Goal: Task Accomplishment & Management: Manage account settings

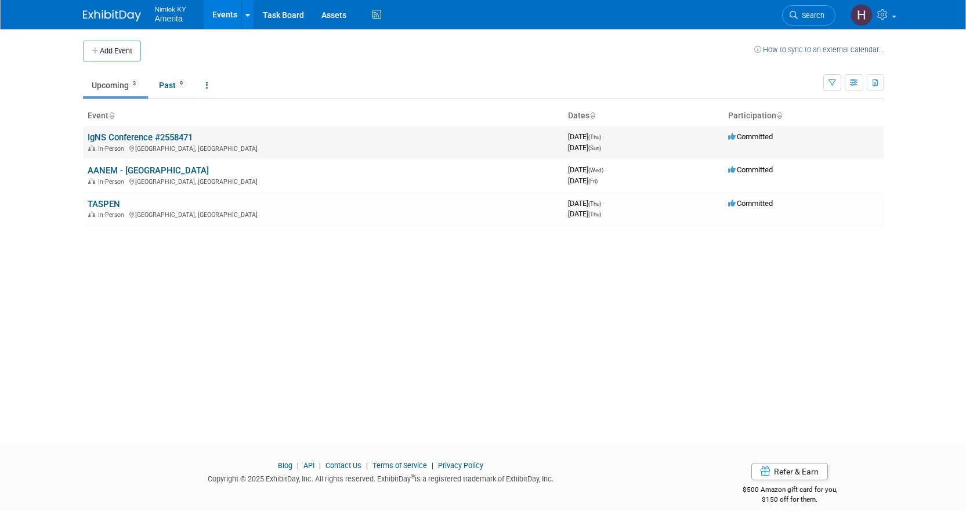
drag, startPoint x: 0, startPoint y: 0, endPoint x: 129, endPoint y: 139, distance: 189.6
click at [129, 139] on link "IgNS Conference #2558471" at bounding box center [140, 137] width 105 height 10
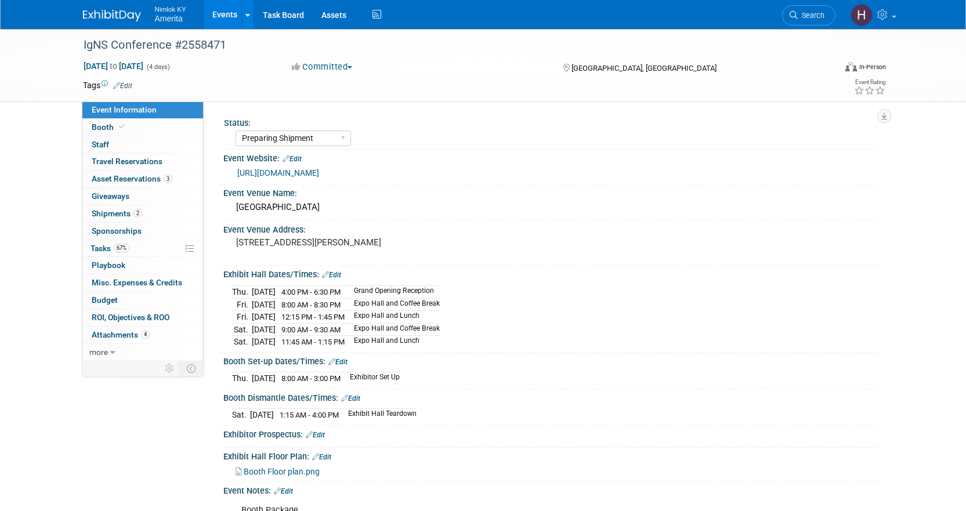
select select "Preparing Shipment"
click at [146, 250] on link "67% Tasks 67%" at bounding box center [142, 248] width 121 height 17
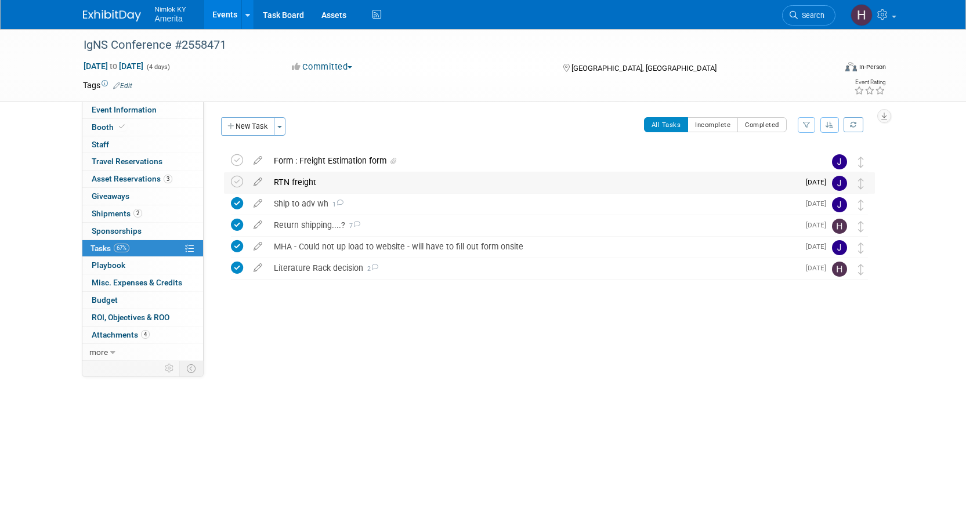
click at [342, 182] on div "RTN freight" at bounding box center [533, 182] width 531 height 20
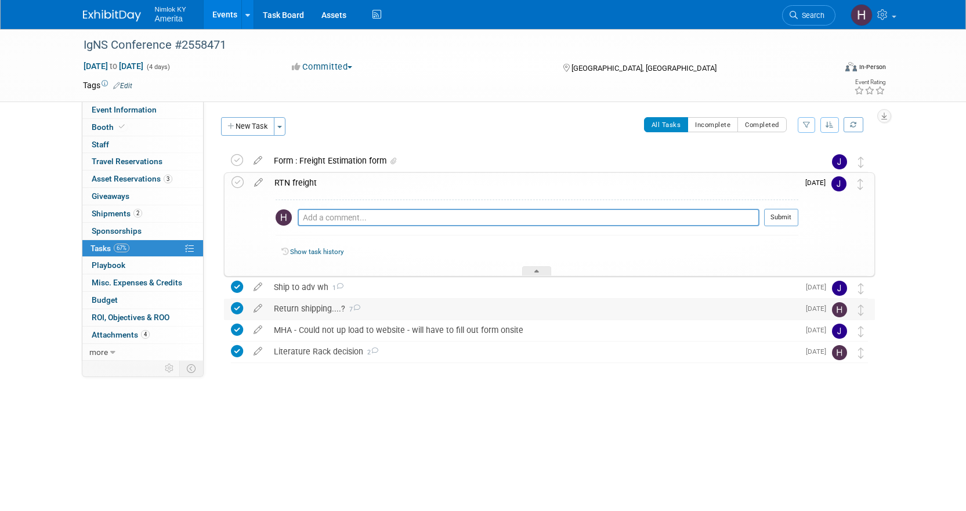
click at [299, 309] on div "Return shipping....? 7" at bounding box center [533, 309] width 531 height 20
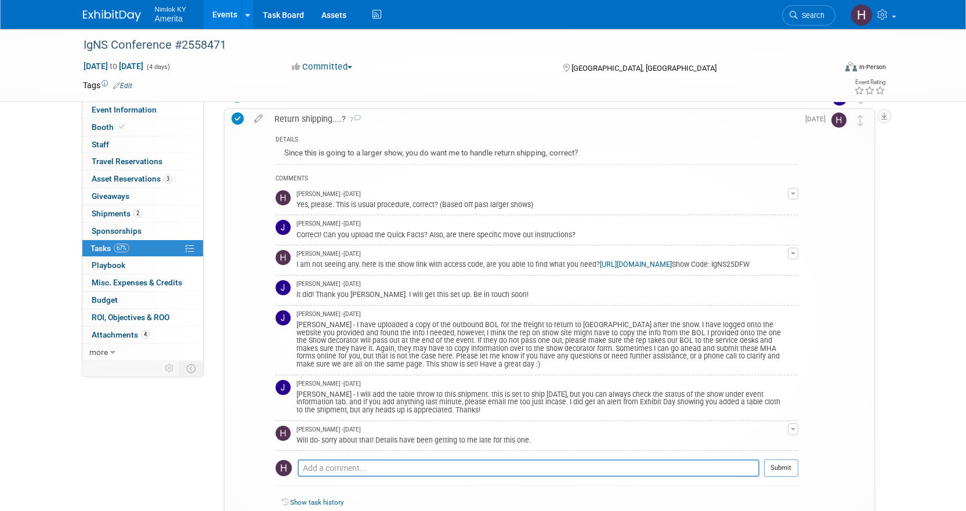
scroll to position [232, 0]
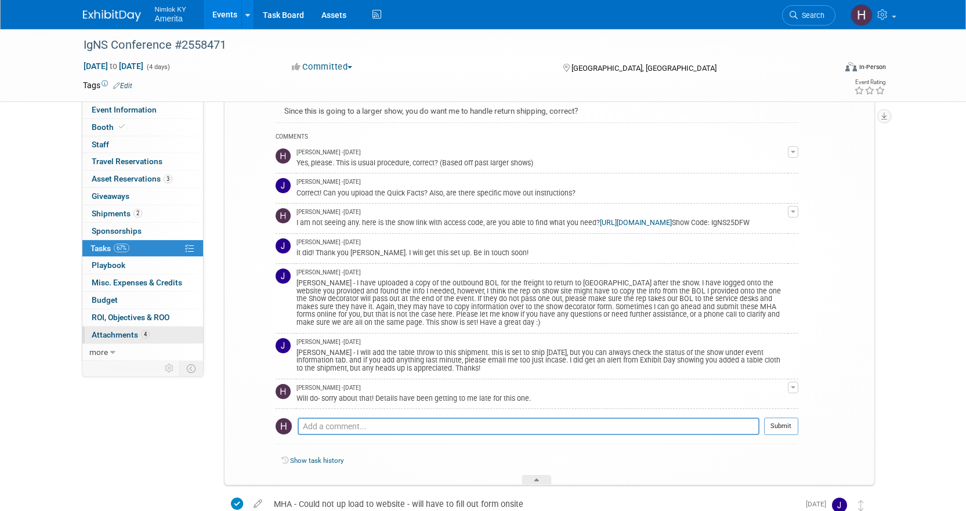
click at [129, 333] on span "Attachments 4" at bounding box center [121, 334] width 58 height 9
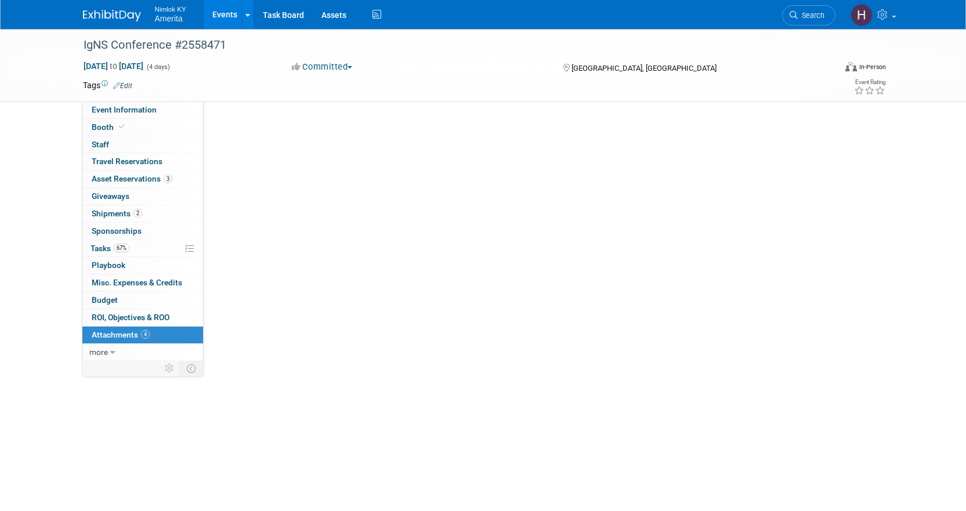
scroll to position [0, 0]
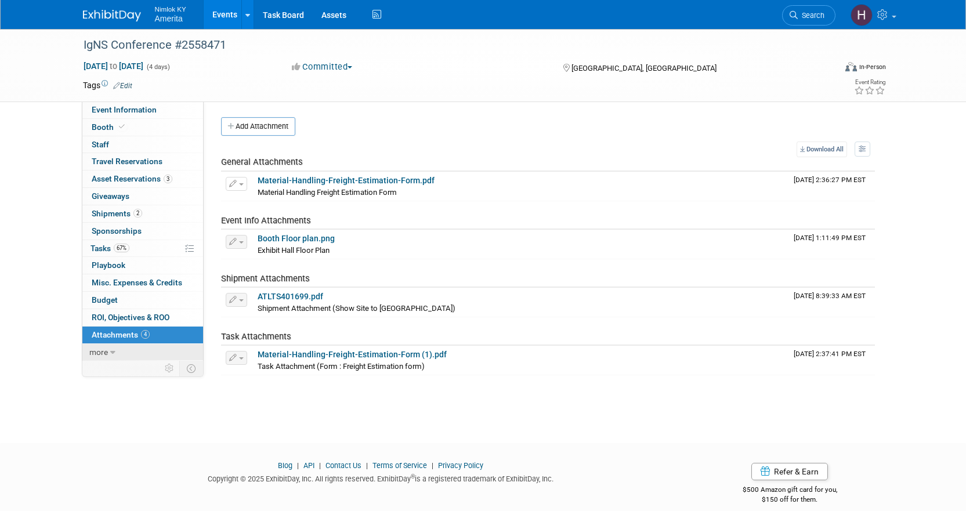
click at [111, 354] on icon at bounding box center [112, 353] width 5 height 8
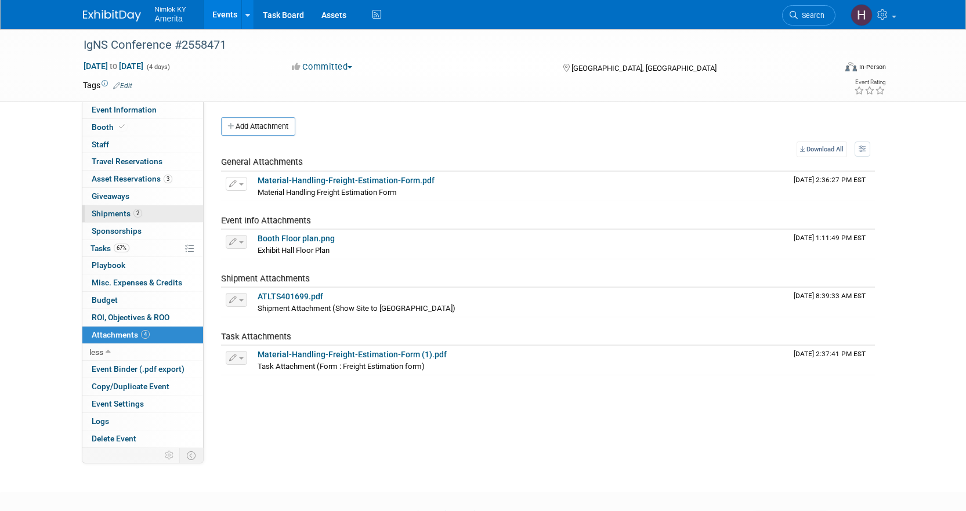
click at [114, 218] on link "2 Shipments 2" at bounding box center [142, 213] width 121 height 17
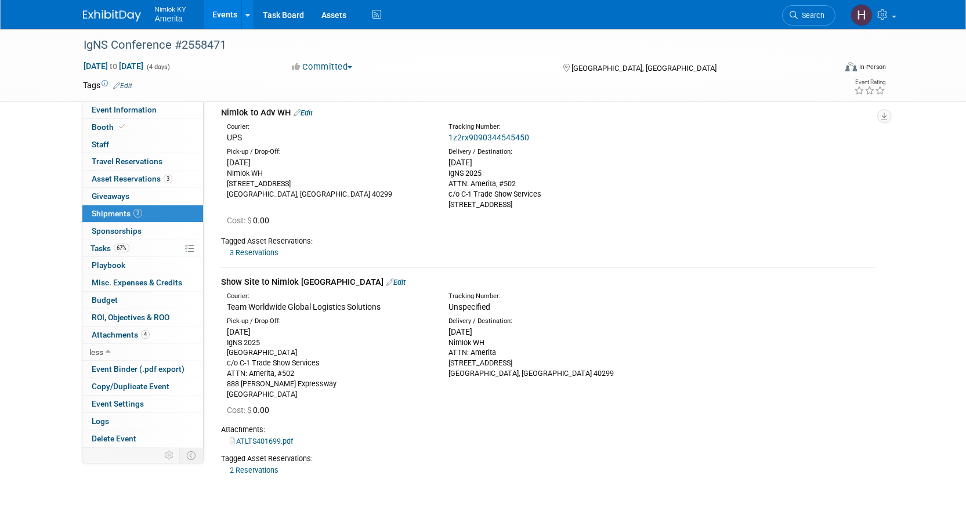
scroll to position [151, 0]
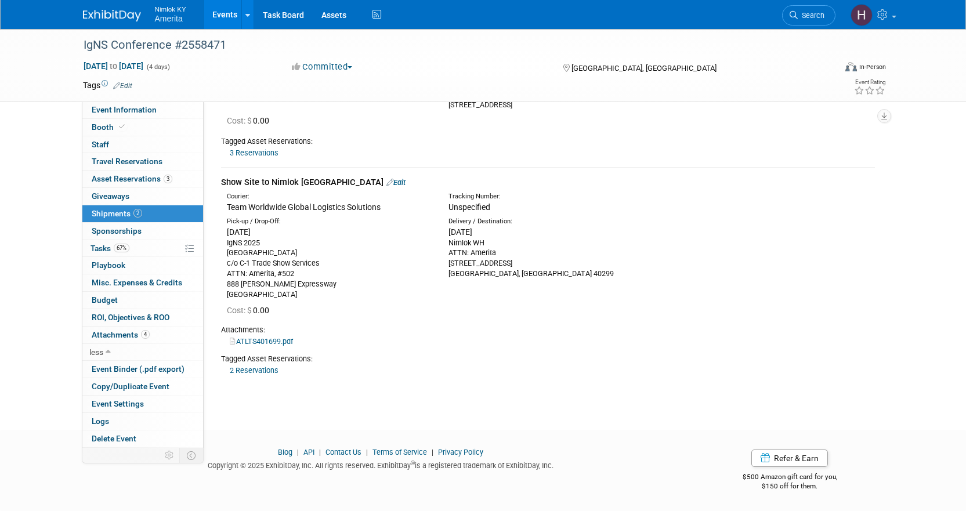
click at [270, 342] on link "ATLTS401699.pdf" at bounding box center [261, 341] width 63 height 9
click at [256, 372] on link "2 Reservations" at bounding box center [254, 370] width 49 height 9
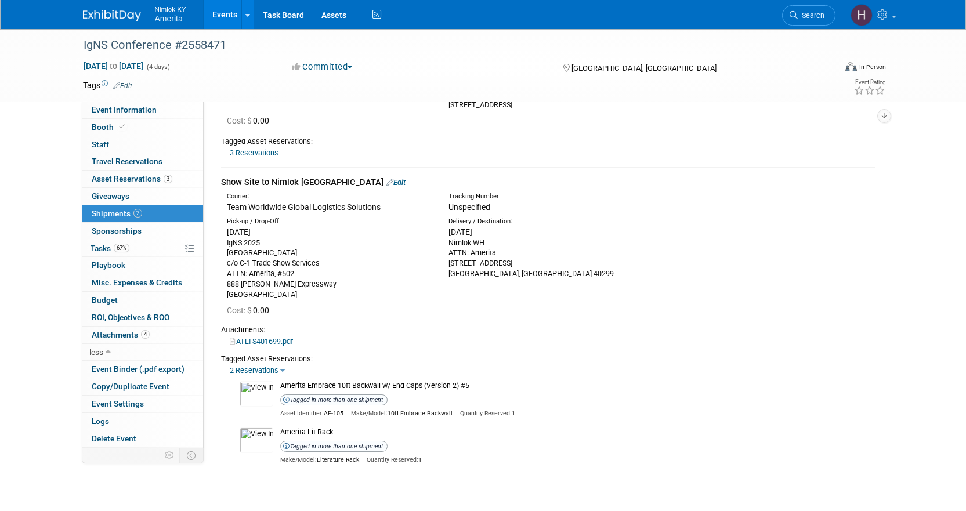
click at [256, 371] on link "2 Reservations" at bounding box center [254, 370] width 49 height 9
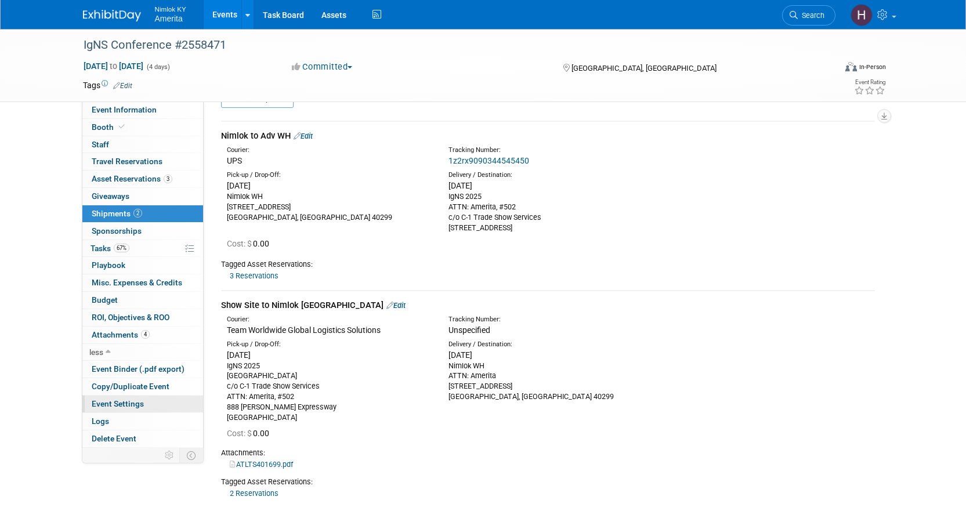
scroll to position [0, 0]
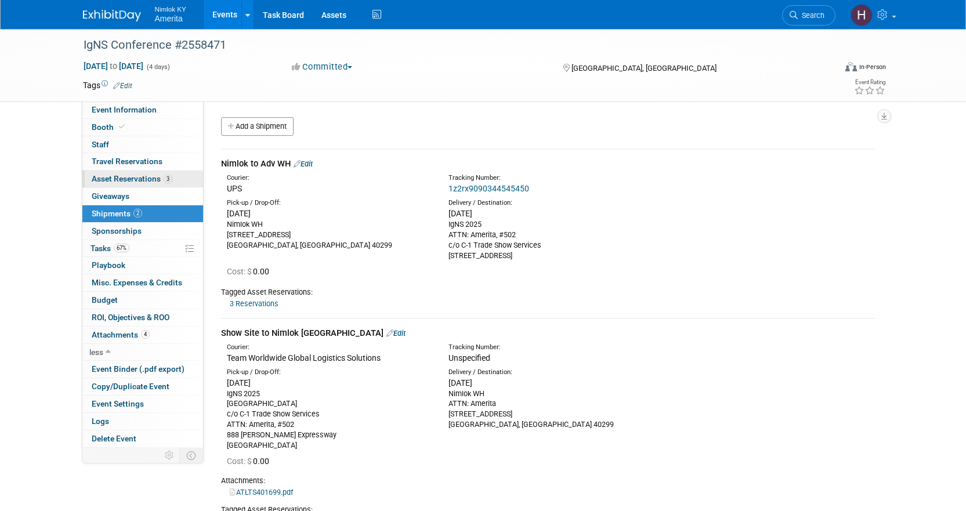
click at [137, 180] on span "Asset Reservations 3" at bounding box center [132, 178] width 81 height 9
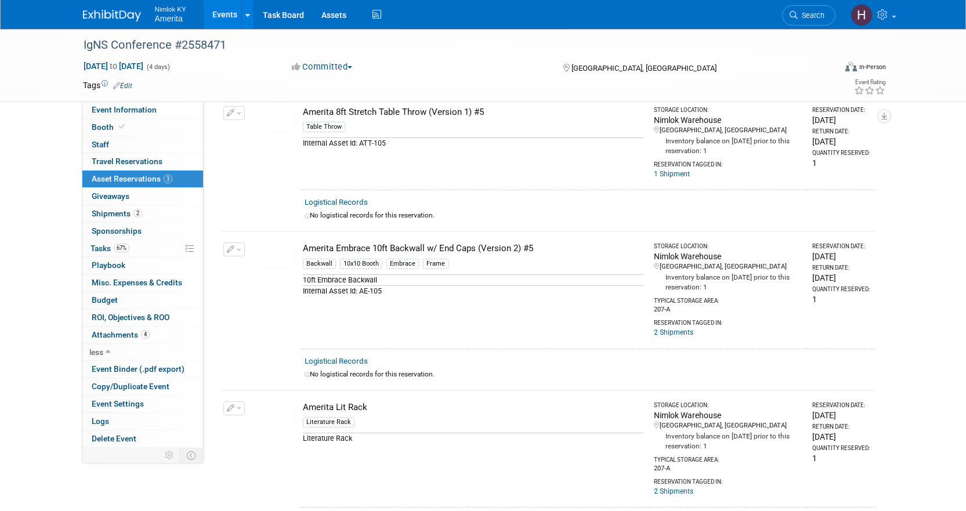
scroll to position [116, 0]
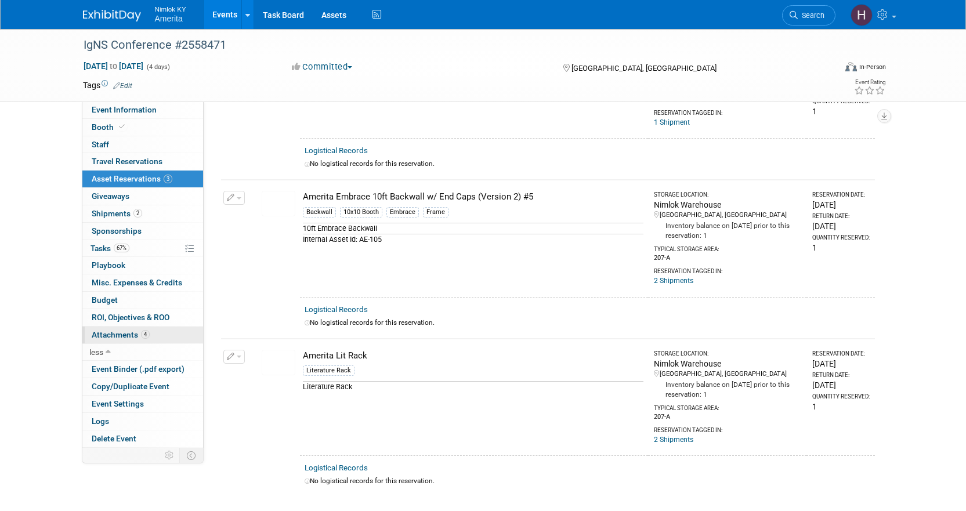
click at [124, 339] on span "Attachments 4" at bounding box center [121, 334] width 58 height 9
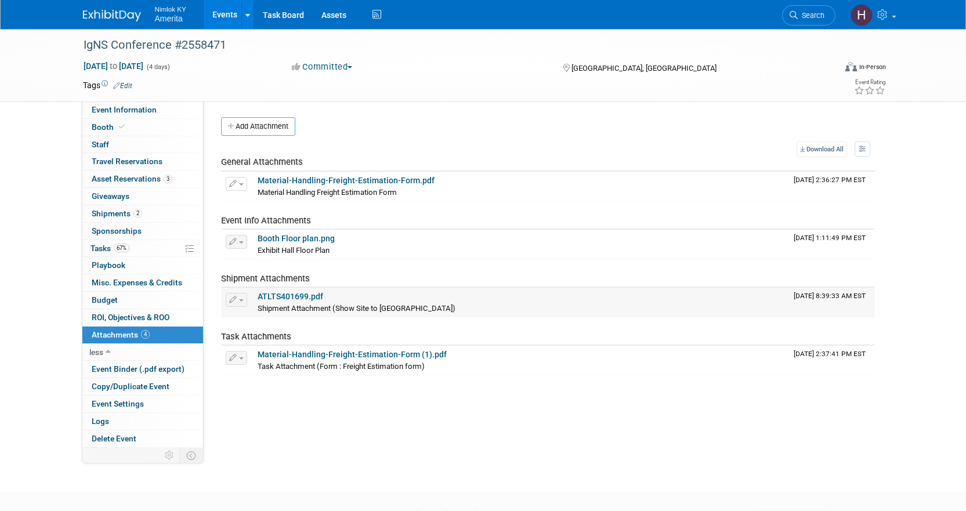
click at [293, 297] on link "ATLTS401699.pdf" at bounding box center [290, 296] width 66 height 9
click at [97, 250] on span "Tasks 67%" at bounding box center [109, 248] width 39 height 9
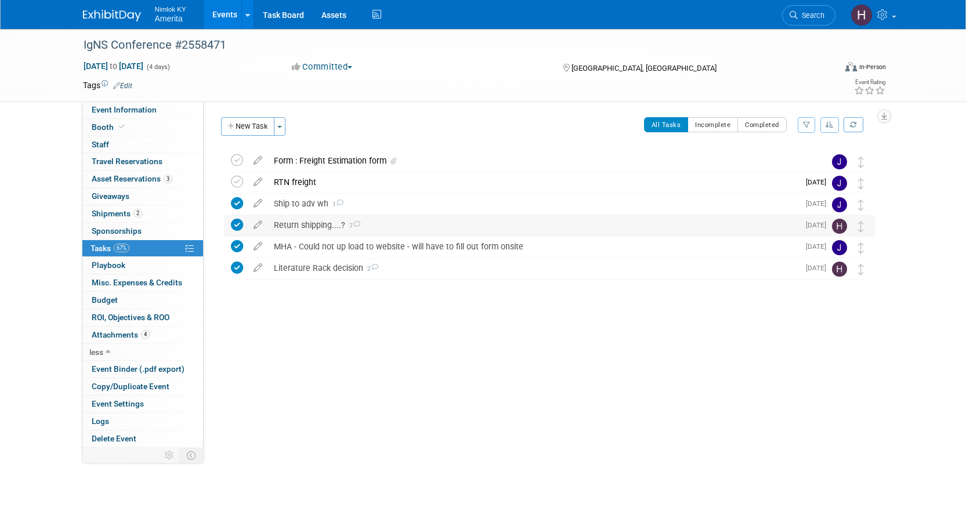
click at [290, 228] on div "Return shipping....? 7" at bounding box center [533, 225] width 531 height 20
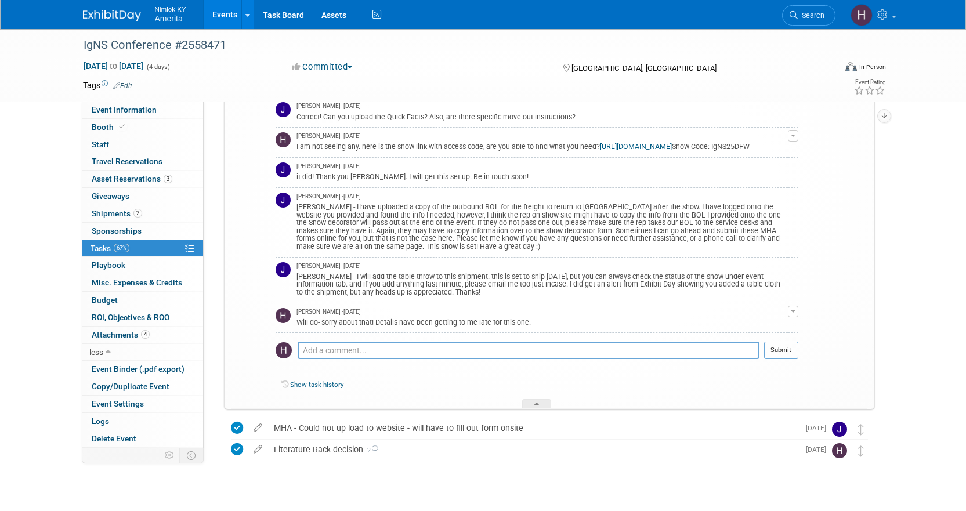
scroll to position [232, 0]
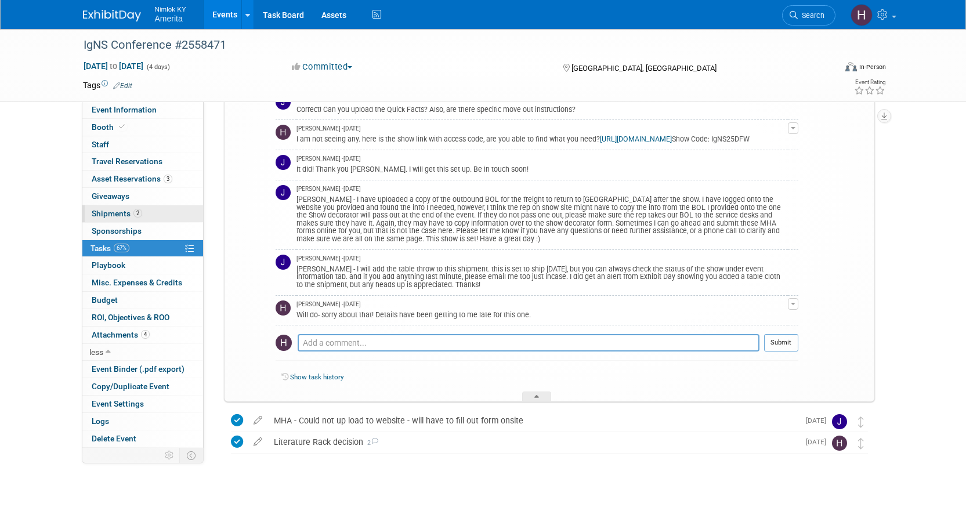
click at [108, 208] on link "2 Shipments 2" at bounding box center [142, 213] width 121 height 17
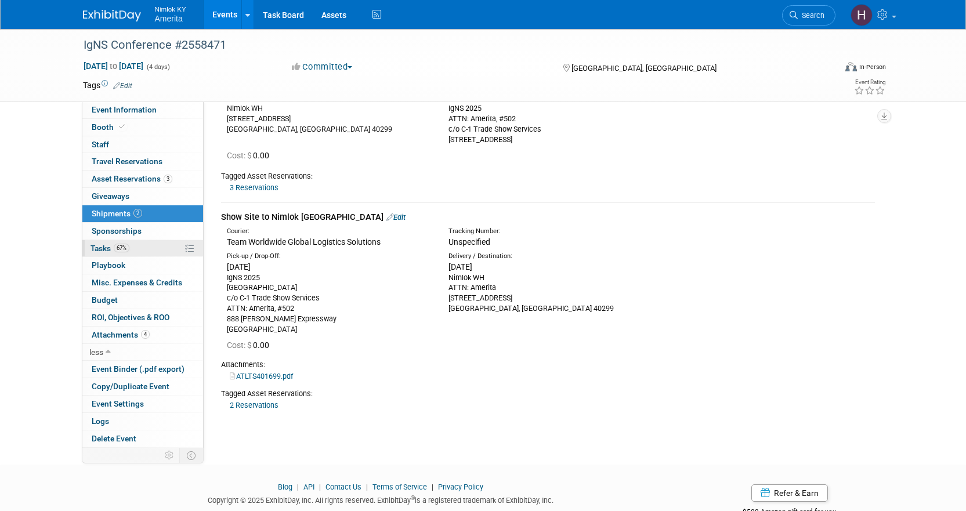
scroll to position [0, 0]
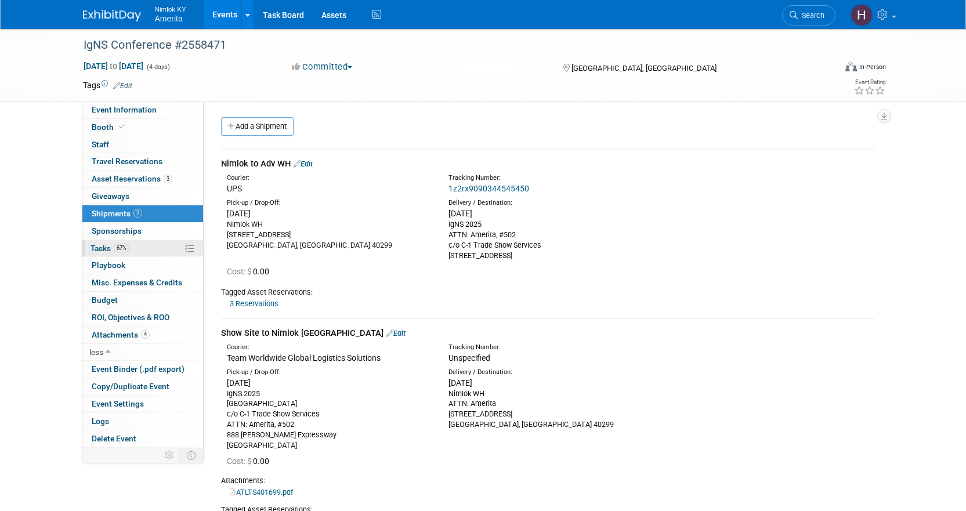
click at [154, 246] on link "67% Tasks 67%" at bounding box center [142, 248] width 121 height 17
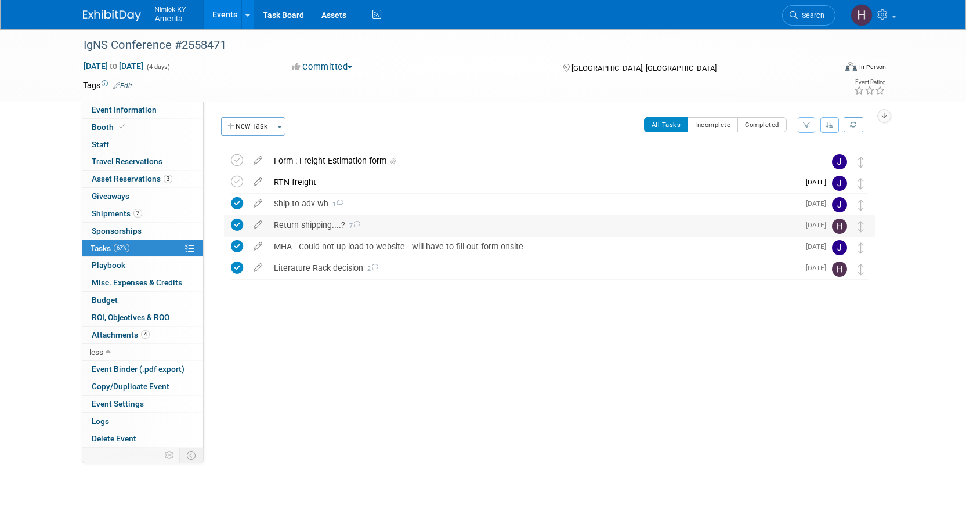
click at [312, 230] on div "Return shipping....? 7" at bounding box center [533, 225] width 531 height 20
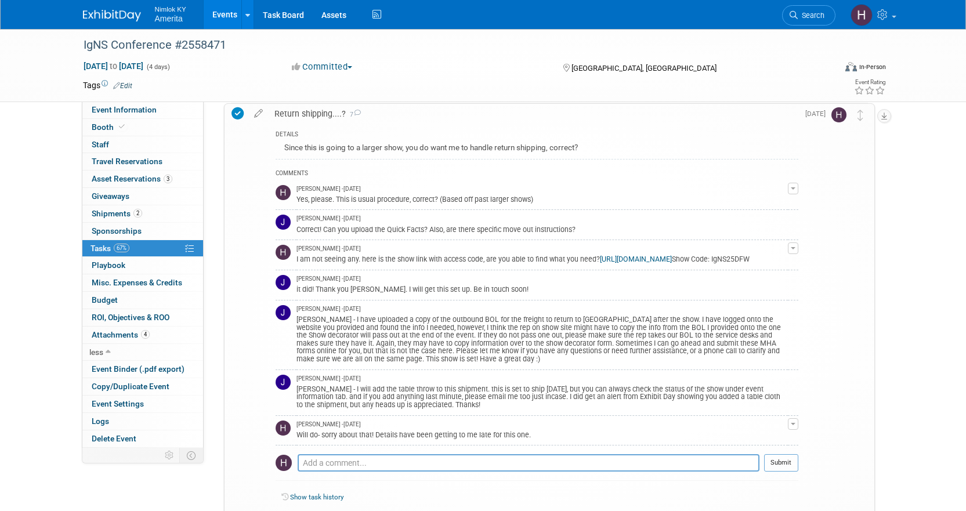
scroll to position [245, 0]
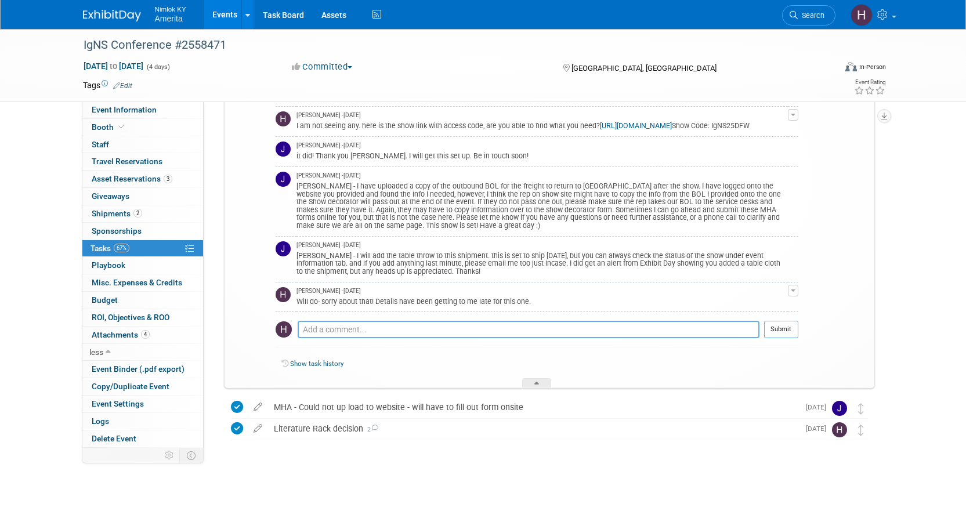
click at [343, 336] on textarea at bounding box center [528, 329] width 462 height 17
type textarea "j"
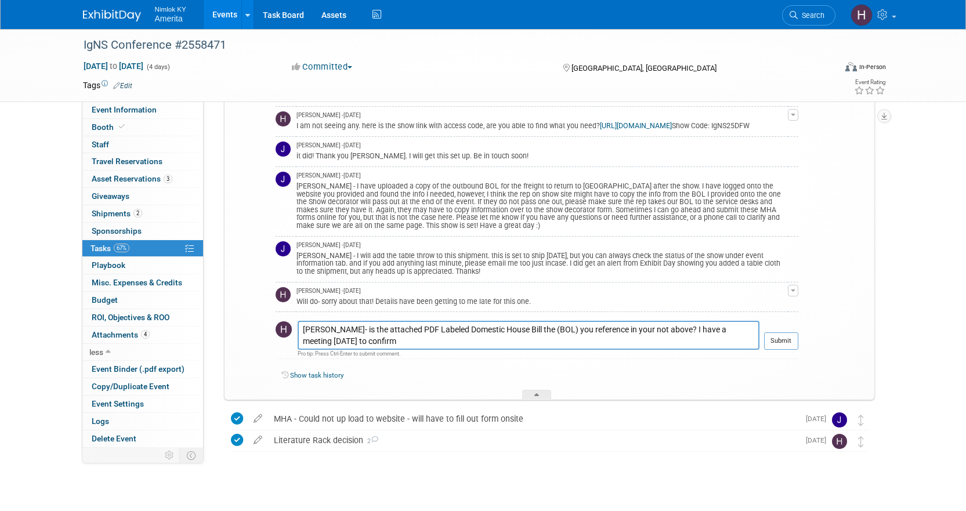
drag, startPoint x: 734, startPoint y: 340, endPoint x: 733, endPoint y: 97, distance: 243.0
click at [733, 97] on div "Tags Edit Event Rating" at bounding box center [484, 88] width 821 height 20
click at [414, 350] on textarea "Jamie- is the attached PDF Labeled Domestic House Bill the (BOL) you reference …" at bounding box center [528, 335] width 462 height 29
click at [451, 345] on textarea "Jamie- is the attached PDF Labeled Domestic House Bill the (BOL) you reference …" at bounding box center [528, 335] width 462 height 29
click at [301, 339] on textarea "Jamie- is the attached PDF Labeled Domestic House Bill the (BOL) you reference …" at bounding box center [528, 335] width 462 height 29
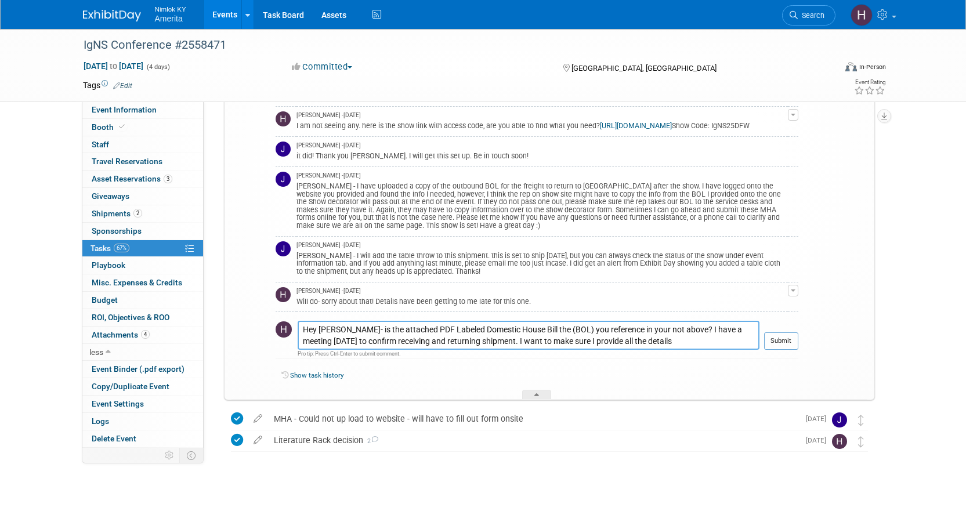
click at [459, 340] on textarea "Hey Jamie- is the attached PDF Labeled Domestic House Bill the (BOL) you refere…" at bounding box center [528, 335] width 462 height 29
click at [506, 340] on textarea "Hey Jamie- is the attached PDF Labeled Domestic House Bill the (BOL) you refere…" at bounding box center [528, 335] width 462 height 29
click at [584, 340] on textarea "Hey Jamie- is the attached PDF Labeled Domestic House Bill the (BOL) you refere…" at bounding box center [528, 335] width 462 height 29
type textarea "Hey Jamie- is the attached PDF Labeled Domestic House Bill the (BOL) you refere…"
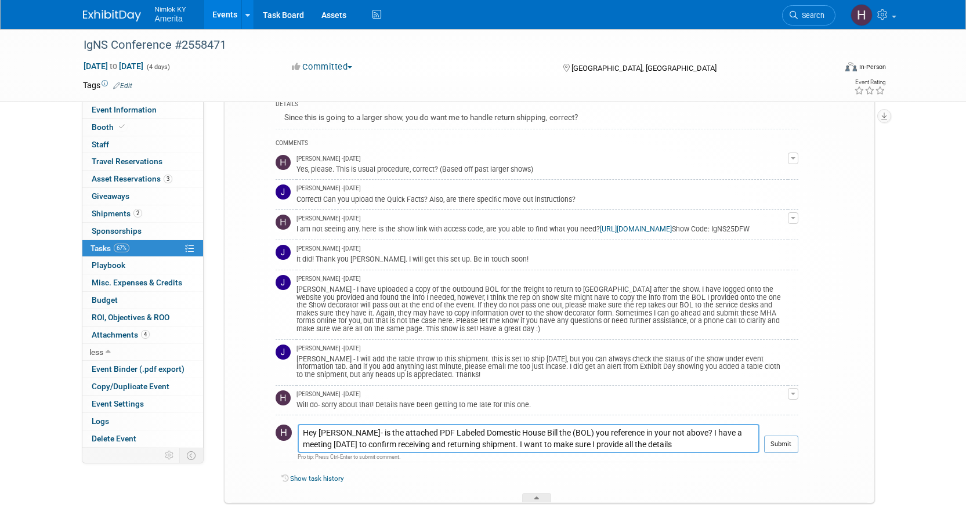
scroll to position [257, 0]
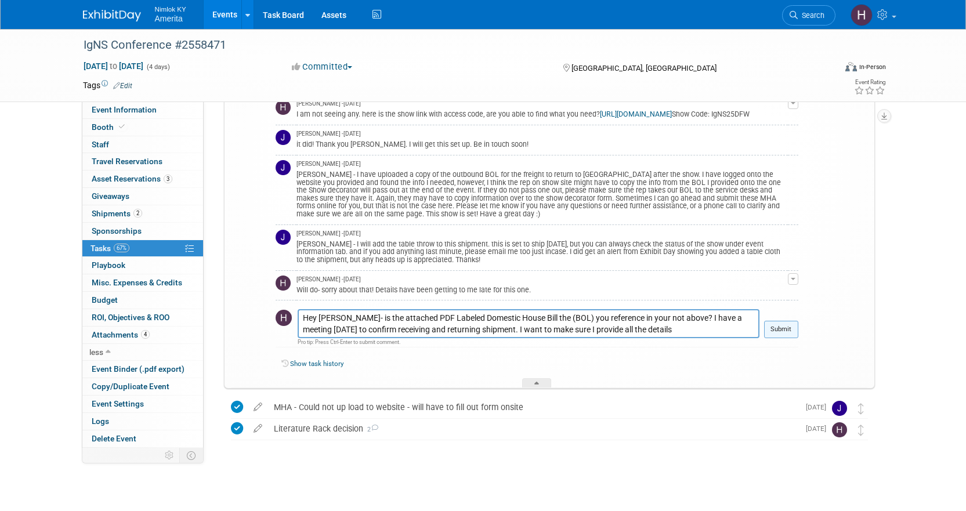
click at [781, 338] on button "Submit" at bounding box center [781, 329] width 34 height 17
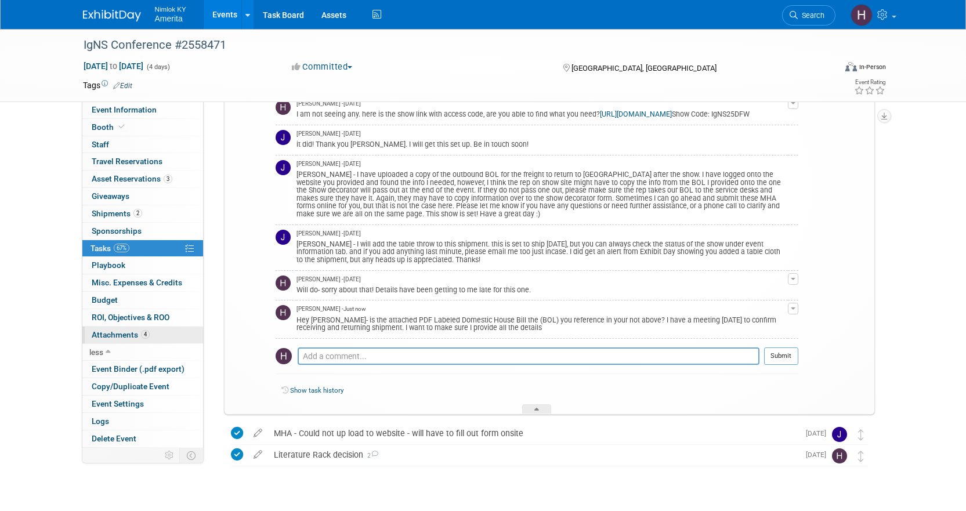
click at [134, 328] on link "4 Attachments 4" at bounding box center [142, 334] width 121 height 17
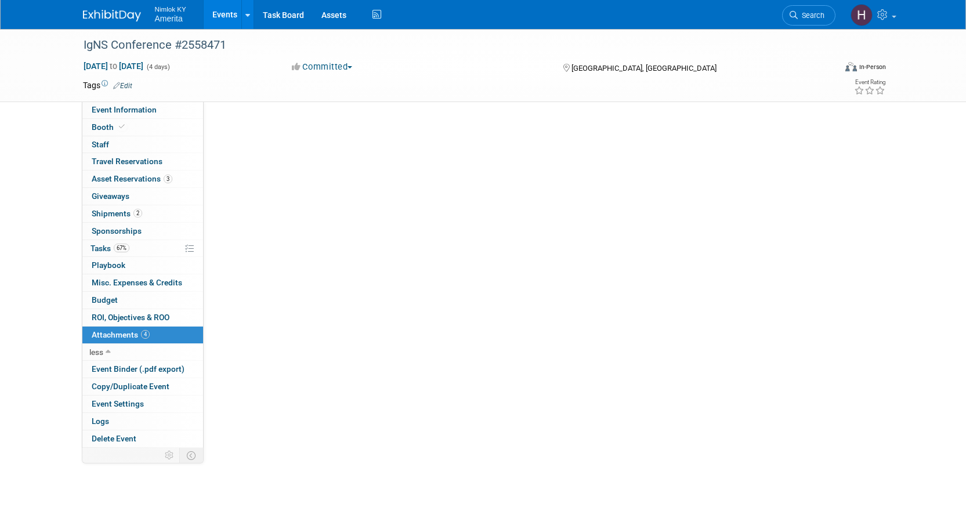
scroll to position [0, 0]
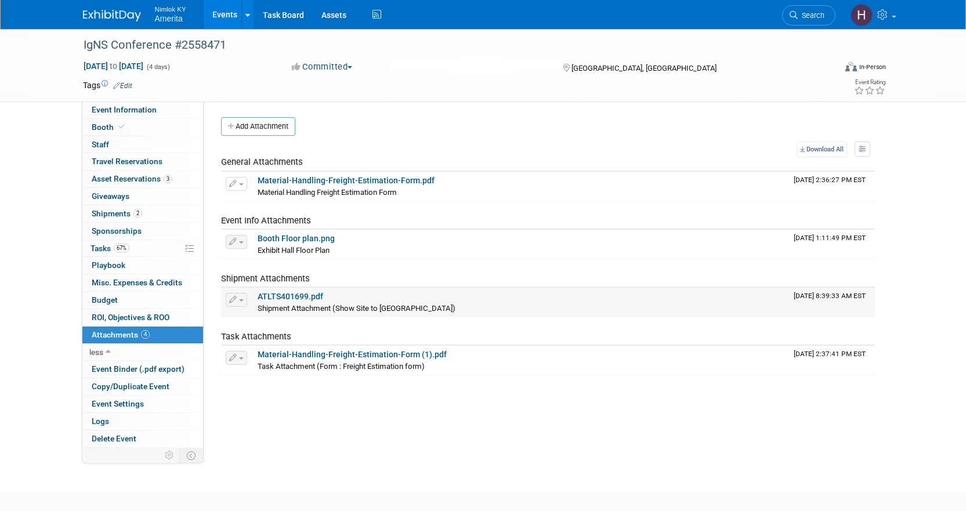
click at [294, 297] on link "ATLTS401699.pdf" at bounding box center [290, 296] width 66 height 9
click at [96, 246] on span "Tasks 67%" at bounding box center [109, 248] width 39 height 9
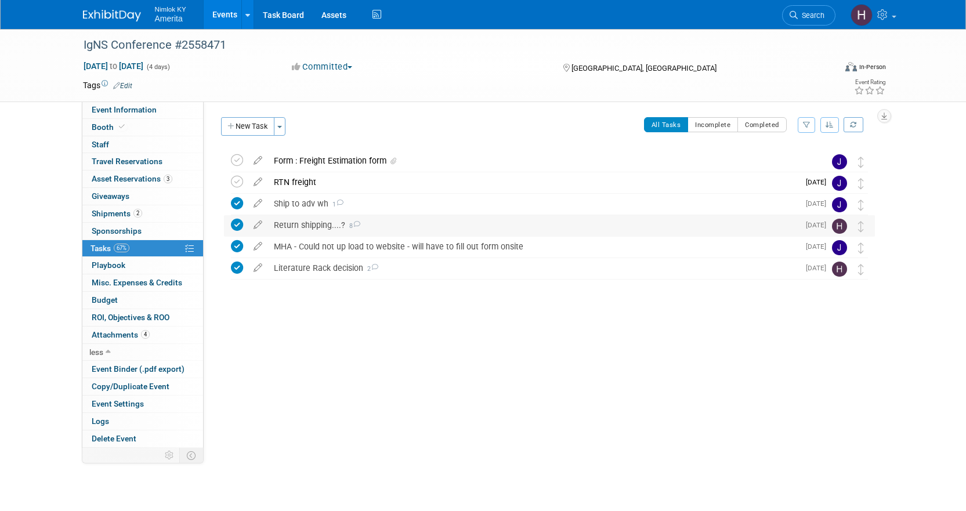
click at [296, 222] on div "Return shipping....? 8" at bounding box center [533, 225] width 531 height 20
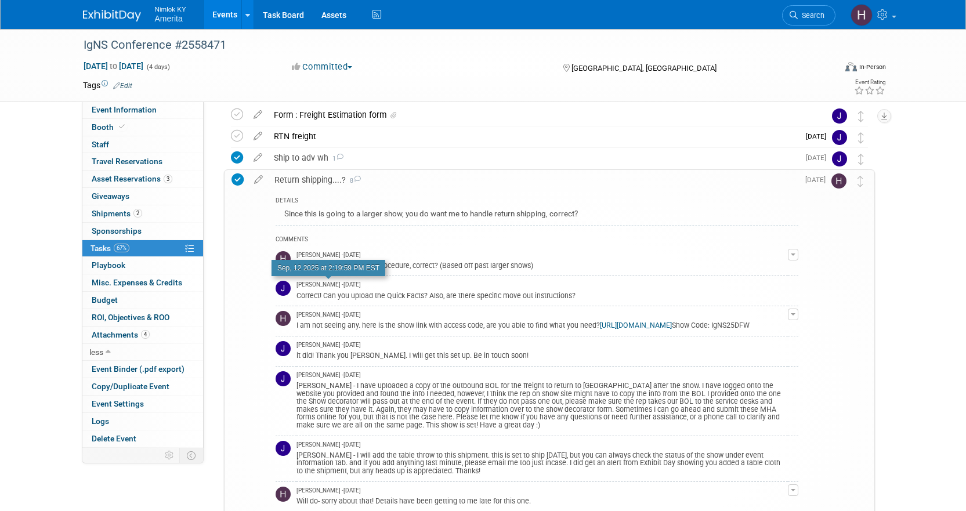
scroll to position [116, 0]
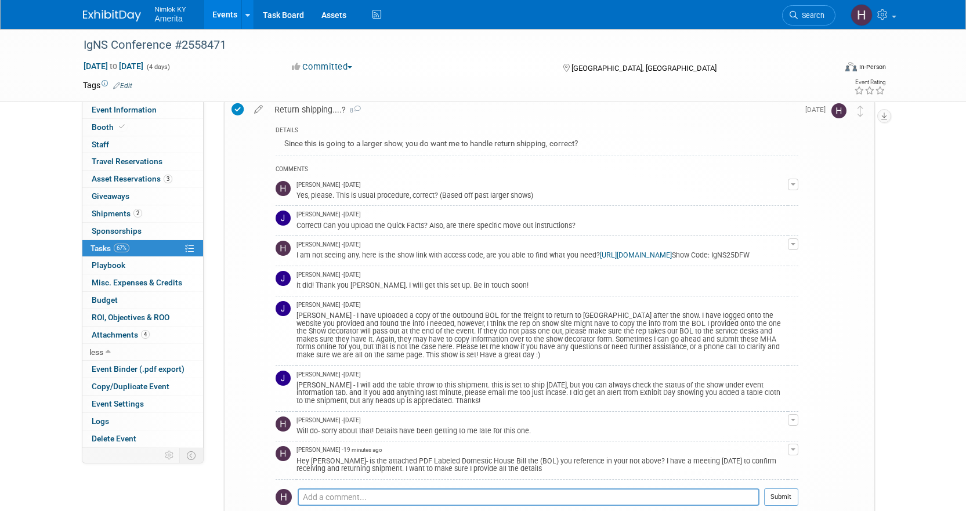
click at [672, 258] on link "https://c1tradeshowservices.com/order-services/" at bounding box center [636, 255] width 72 height 8
drag, startPoint x: 358, startPoint y: 263, endPoint x: 317, endPoint y: 267, distance: 41.4
click at [317, 260] on div "I am not seeing any. here is the show link with access code, are you able to fi…" at bounding box center [541, 254] width 491 height 11
copy div "IgNS25DFW"
click at [105, 211] on span "Shipments 2" at bounding box center [117, 213] width 50 height 9
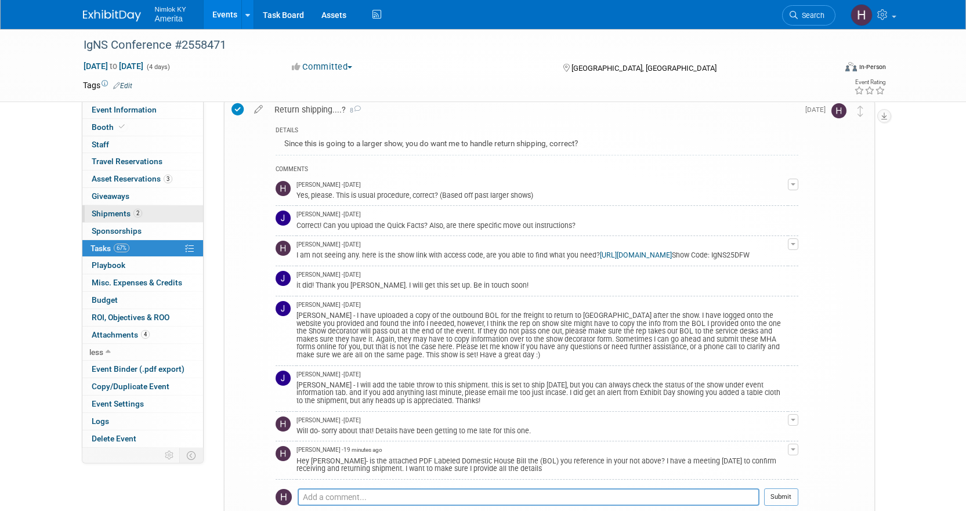
scroll to position [0, 0]
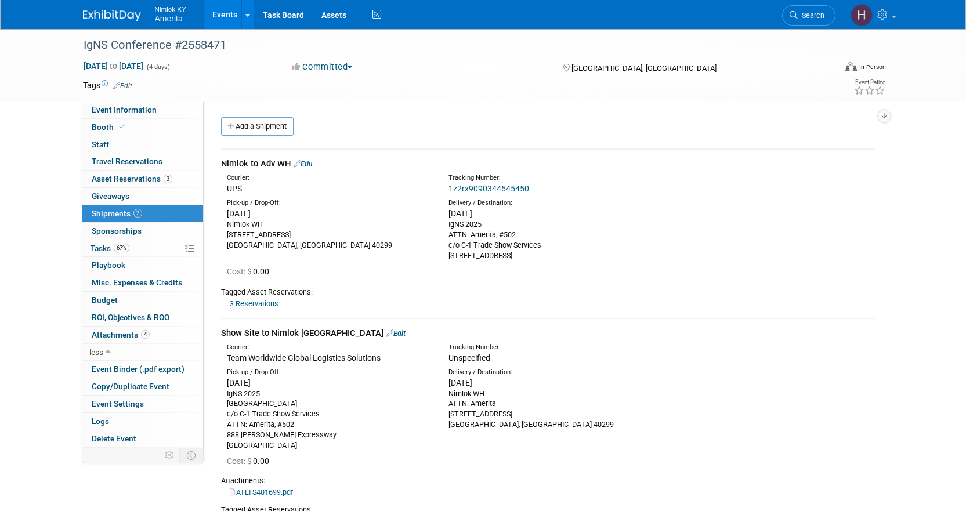
click at [474, 186] on link "1z2rx9090344545450" at bounding box center [488, 188] width 81 height 9
click at [124, 334] on span "Attachments 4" at bounding box center [121, 334] width 58 height 9
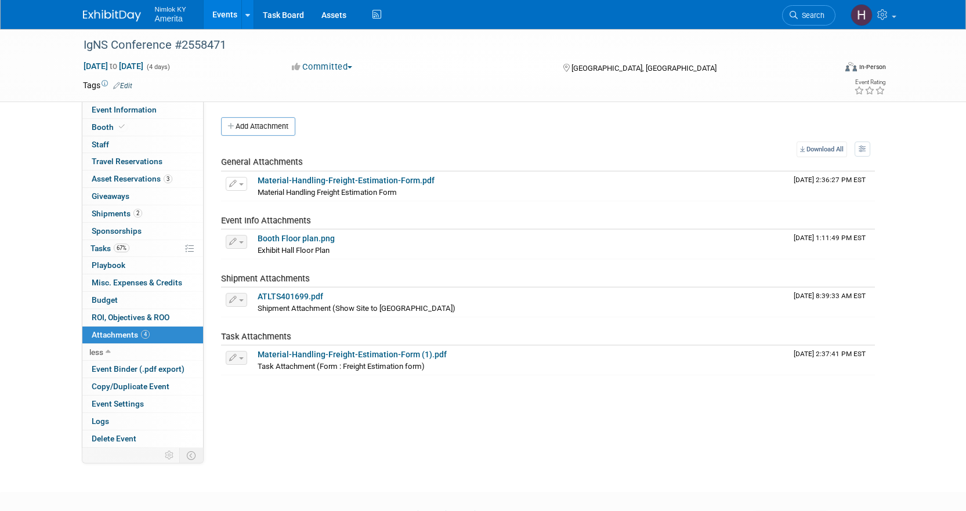
click at [284, 286] on td "Shipment Attachments" at bounding box center [505, 273] width 568 height 29
click at [282, 293] on link "ATLTS401699.pdf" at bounding box center [290, 296] width 66 height 9
